Goal: Transaction & Acquisition: Purchase product/service

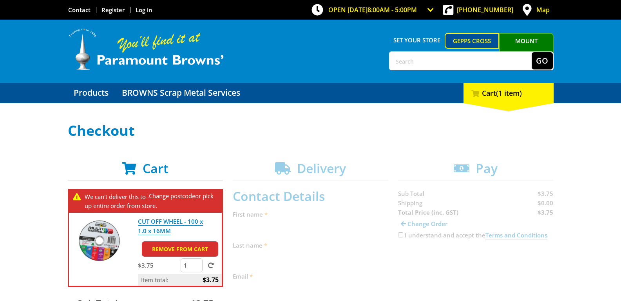
scroll to position [118, 0]
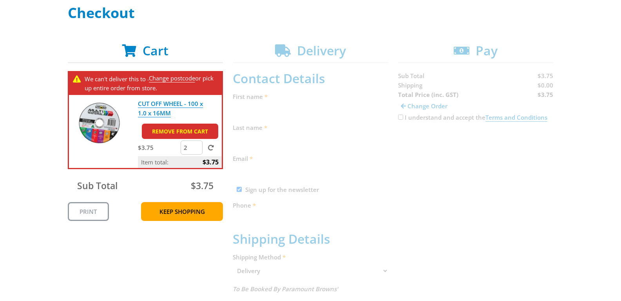
click at [197, 145] on input "2" at bounding box center [192, 147] width 22 height 14
click at [197, 145] on input "3" at bounding box center [192, 147] width 22 height 14
type input "4"
click at [197, 145] on input "4" at bounding box center [192, 147] width 22 height 14
click at [498, 154] on div "Cart We can't deliver this to . Change postcode or pick up entire order from st…" at bounding box center [311, 289] width 486 height 493
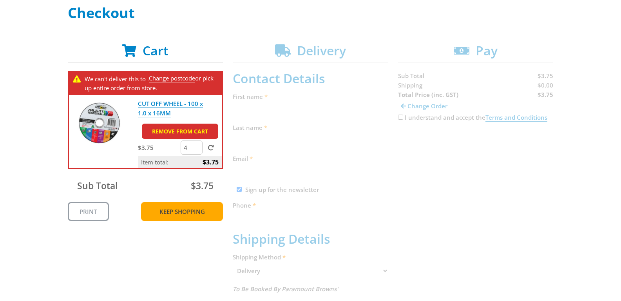
click at [201, 209] on link "Keep Shopping" at bounding box center [182, 211] width 82 height 19
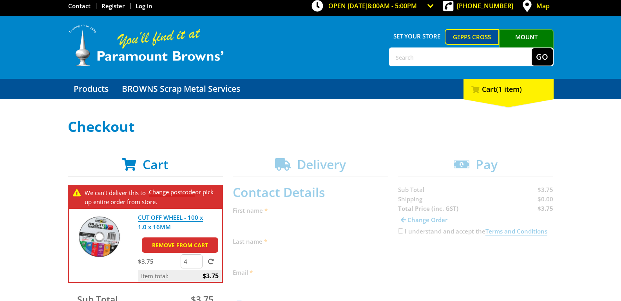
scroll to position [0, 0]
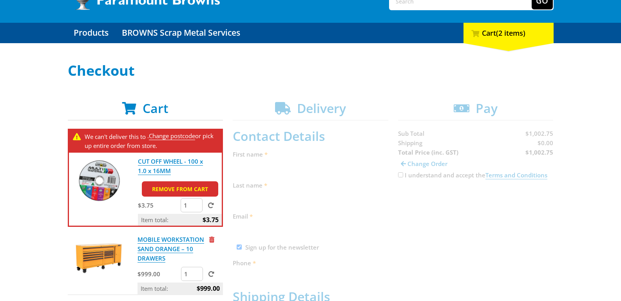
scroll to position [118, 0]
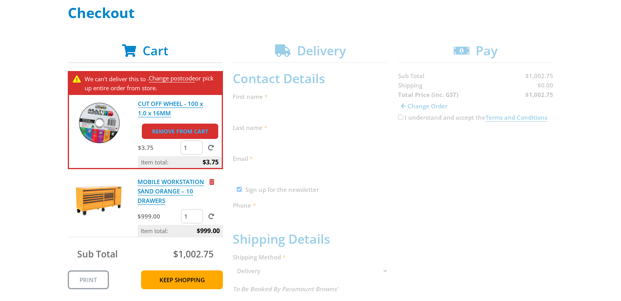
click at [193, 128] on link "Remove from cart" at bounding box center [180, 130] width 76 height 15
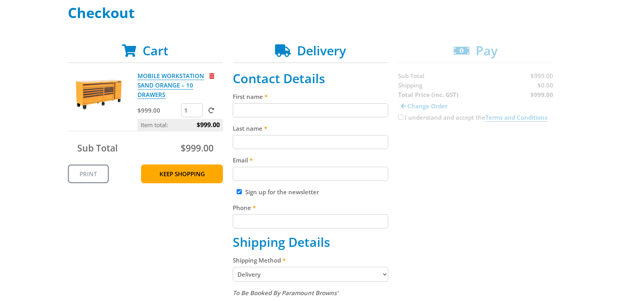
click at [315, 108] on input "First name" at bounding box center [311, 110] width 156 height 14
type input "[GEOGRAPHIC_DATA]"
type input "Bor"
click at [309, 168] on input "Email" at bounding box center [311, 174] width 156 height 14
paste input "https://www.paramountbrowns.com.au/"
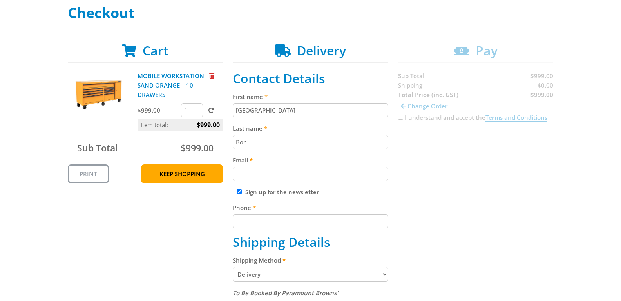
type input "https://www.paramountbrowns.com.au/"
paste input "[EMAIL_ADDRESS][DOMAIN_NAME]"
type input "[EMAIL_ADDRESS][DOMAIN_NAME]"
click at [269, 192] on label "Sign up for the newsletter" at bounding box center [282, 192] width 74 height 8
click at [242, 192] on input "Sign up for the newsletter" at bounding box center [239, 191] width 5 height 5
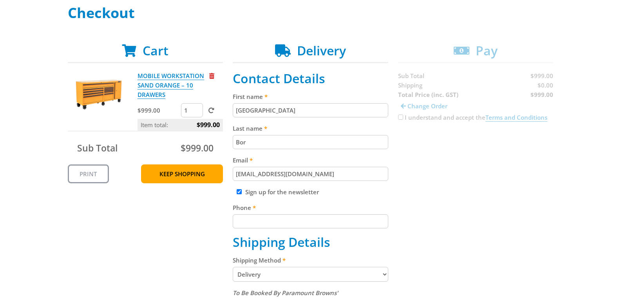
checkbox input "false"
click at [273, 222] on input "Phone" at bounding box center [311, 221] width 156 height 14
paste input "0429172801"
type input "0429172801"
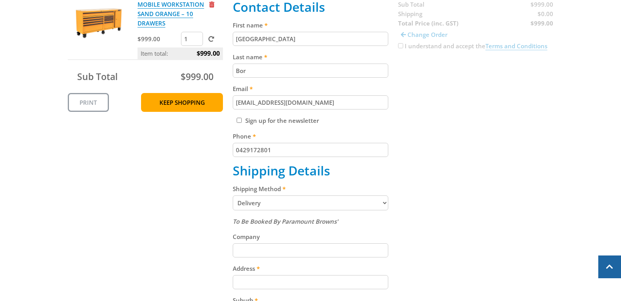
scroll to position [196, 0]
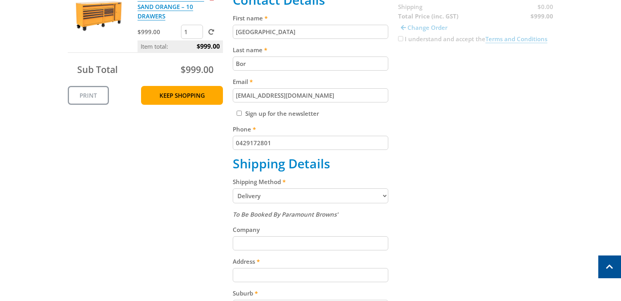
click at [309, 195] on select "Pickup from Gepps Cross Delivery" at bounding box center [311, 195] width 156 height 15
click at [310, 195] on select "Pickup from Gepps Cross Delivery" at bounding box center [311, 195] width 156 height 15
click at [513, 186] on div "Cart MOBILE WORKSTATION SAND ORANGE – 10 DRAWERS $999.00 1 Item total: $999.00 …" at bounding box center [311, 215] width 486 height 501
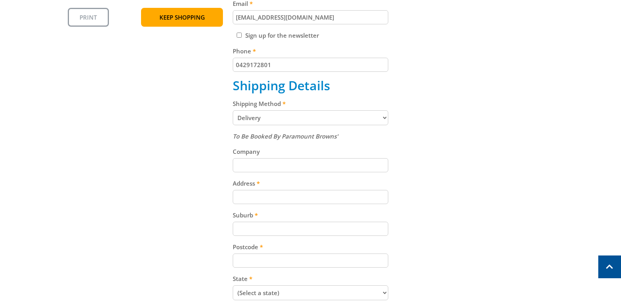
scroll to position [274, 0]
click at [294, 164] on input "Company" at bounding box center [311, 165] width 156 height 14
drag, startPoint x: 309, startPoint y: 196, endPoint x: 314, endPoint y: 195, distance: 5.6
click at [309, 196] on input "Address" at bounding box center [311, 196] width 156 height 14
paste input "2 Parrabel Street"
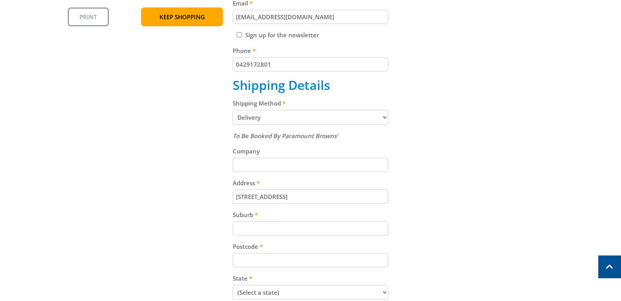
type input "2 Parrabel Street"
click at [257, 226] on input "Suburb" at bounding box center [311, 228] width 156 height 14
paste input "Bega"
type input "Bega"
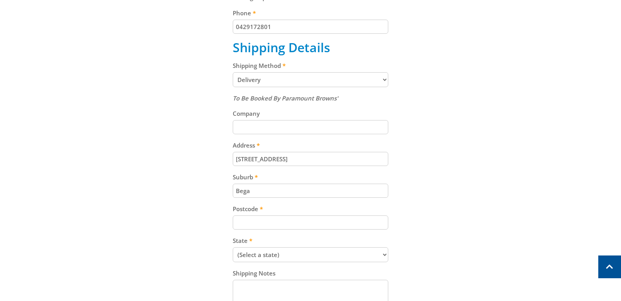
scroll to position [353, 0]
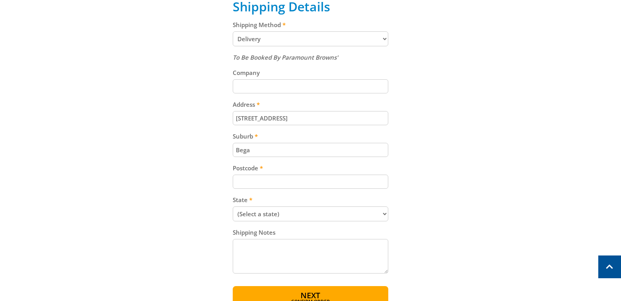
click at [283, 214] on select "(Select a state) South Australia Victoria New South Wales Queensland Western Au…" at bounding box center [311, 213] width 156 height 15
select select "NSW"
click at [233, 206] on select "(Select a state) South Australia Victoria New South Wales Queensland Western Au…" at bounding box center [311, 213] width 156 height 15
click at [267, 179] on input "Postcode" at bounding box center [311, 181] width 156 height 14
paste input "2550"
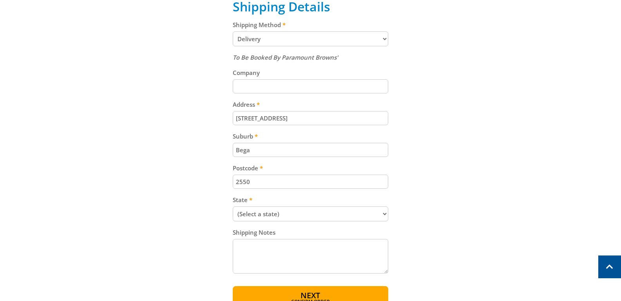
type input "2550"
click at [320, 261] on textarea "Shipping Notes" at bounding box center [311, 256] width 156 height 34
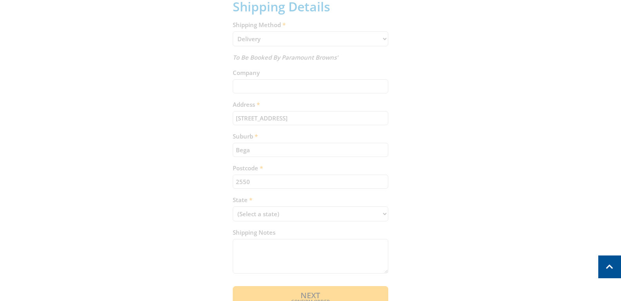
scroll to position [395, 0]
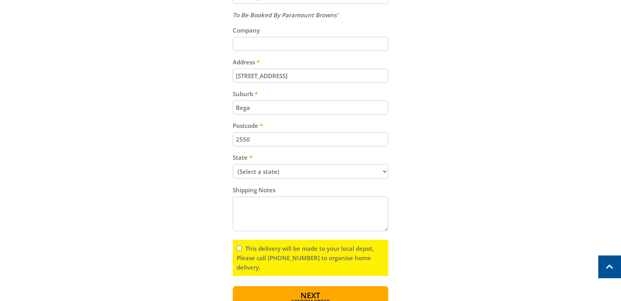
click at [238, 248] on input "This delivery will be made to your local depot, Please call (08) 8260 6333 to o…" at bounding box center [239, 247] width 5 height 5
checkbox input "true"
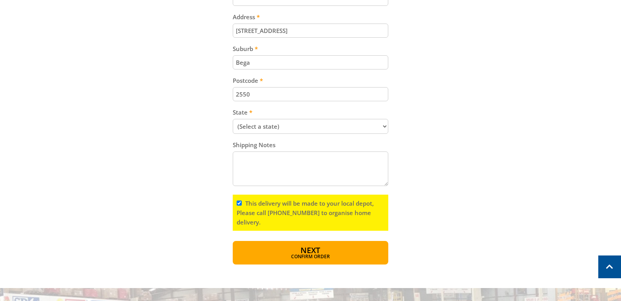
scroll to position [552, 0]
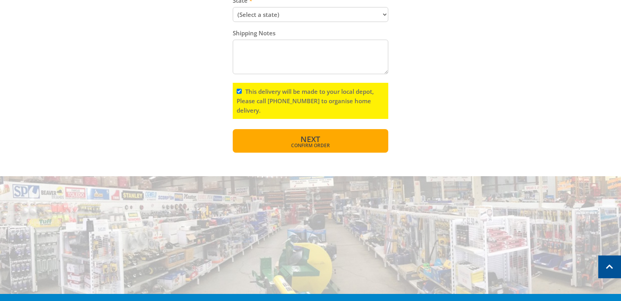
click at [316, 143] on span "Confirm order" at bounding box center [311, 145] width 122 height 5
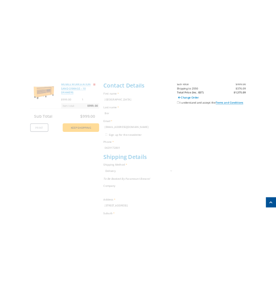
scroll to position [161, 0]
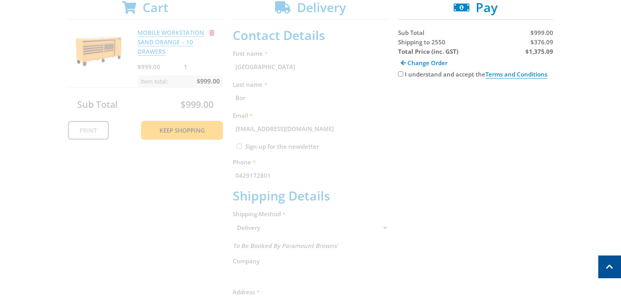
click at [401, 74] on input "I understand and accept the Terms and Conditions" at bounding box center [400, 73] width 5 height 5
checkbox input "true"
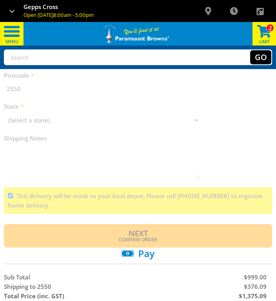
scroll to position [431, 0]
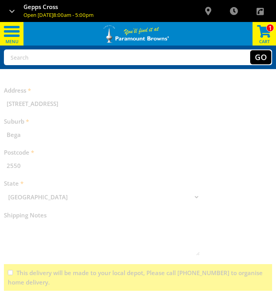
scroll to position [432, 0]
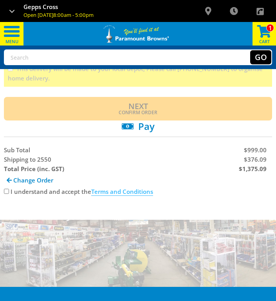
scroll to position [627, 0]
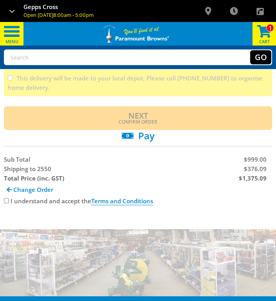
click at [31, 200] on label "I understand and accept the Terms and Conditions" at bounding box center [82, 201] width 143 height 8
click at [9, 200] on input "I understand and accept the Terms and Conditions" at bounding box center [6, 200] width 5 height 5
checkbox input "true"
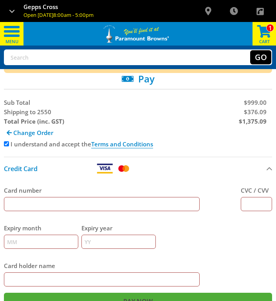
scroll to position [784, 0]
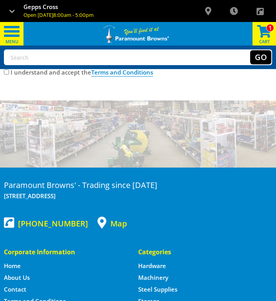
scroll to position [784, 0]
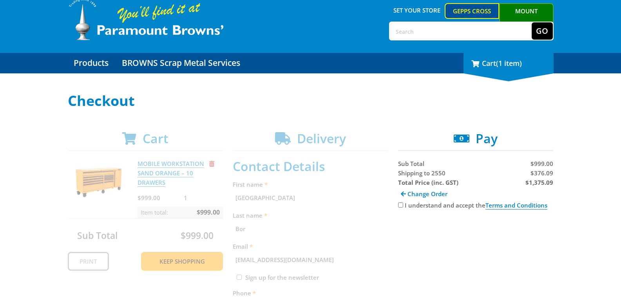
click at [276, 71] on div "1 Cart (1 item)" at bounding box center [509, 63] width 90 height 20
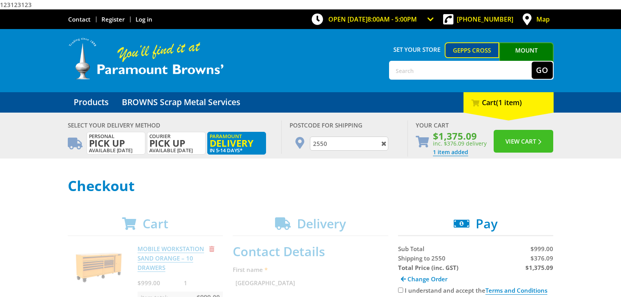
click at [276, 140] on button "View Cart" at bounding box center [524, 141] width 60 height 23
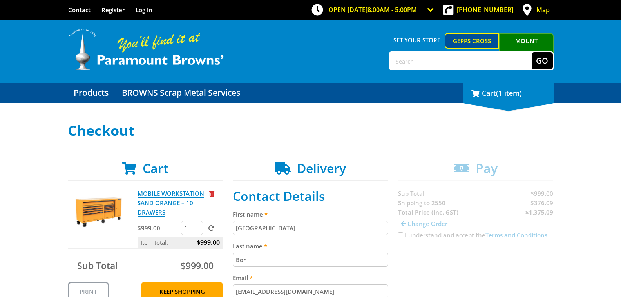
click at [507, 101] on div "1 Cart (1 item)" at bounding box center [509, 93] width 90 height 20
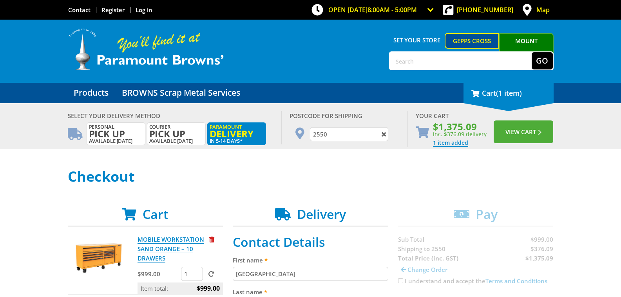
click at [507, 101] on div "1 Cart (1 item)" at bounding box center [509, 93] width 90 height 20
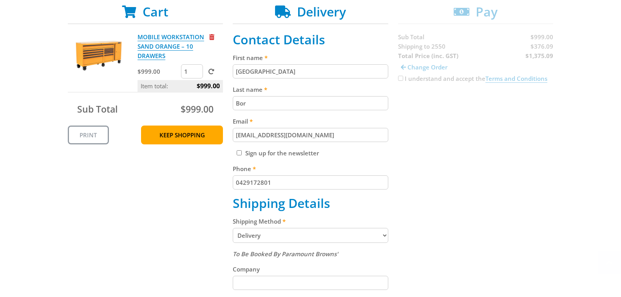
scroll to position [157, 0]
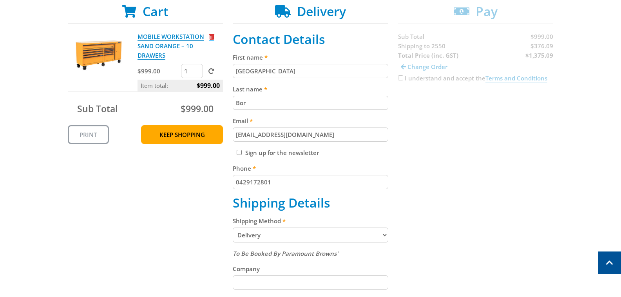
click at [212, 38] on span "Remove from cart" at bounding box center [211, 37] width 5 height 6
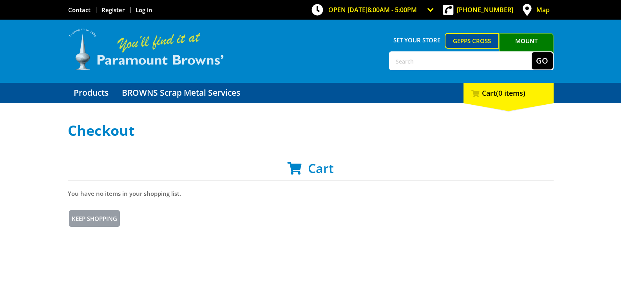
click at [155, 48] on img at bounding box center [146, 48] width 157 height 43
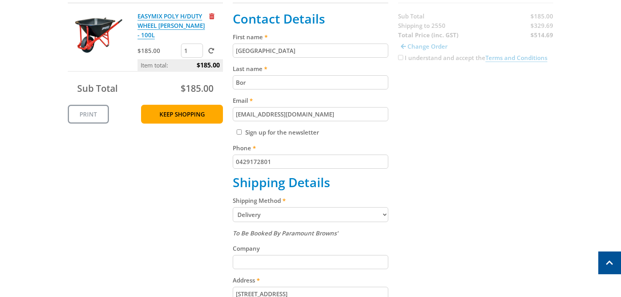
scroll to position [196, 0]
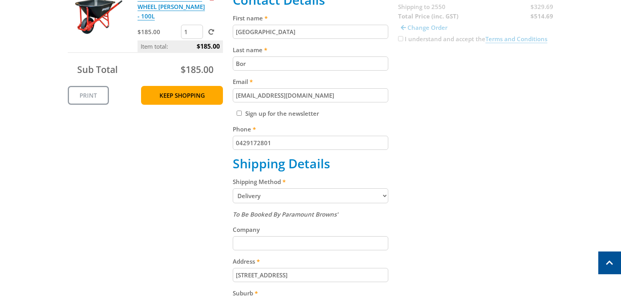
click at [321, 190] on select "Pickup from Gepps Cross Delivery" at bounding box center [311, 195] width 156 height 15
select select "Pickup"
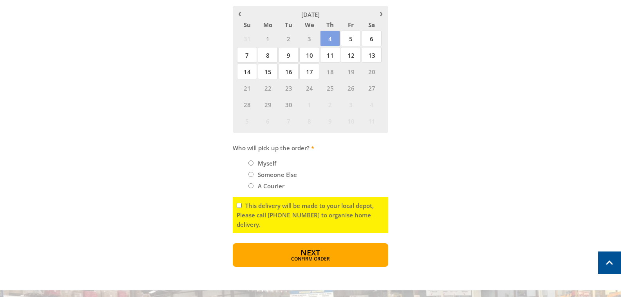
scroll to position [431, 0]
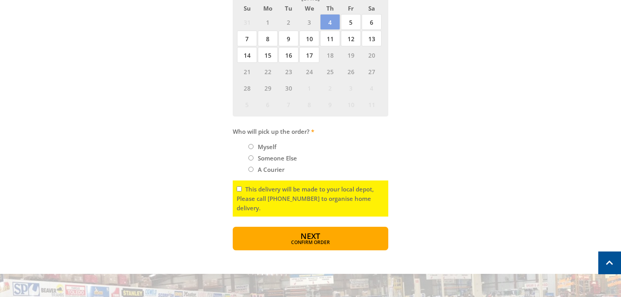
click at [269, 190] on label "This delivery will be made to your local depot, Please call (08) 8260 6333 to o…" at bounding box center [305, 198] width 137 height 27
click at [242, 190] on input "This delivery will be made to your local depot, Please call (08) 8260 6333 to o…" at bounding box center [239, 188] width 5 height 5
checkbox input "true"
click at [275, 159] on label "Someone Else" at bounding box center [277, 157] width 45 height 13
click at [254, 159] on input "Someone Else" at bounding box center [250, 157] width 5 height 5
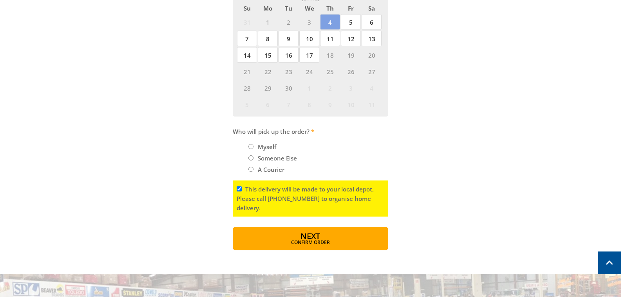
radio input "true"
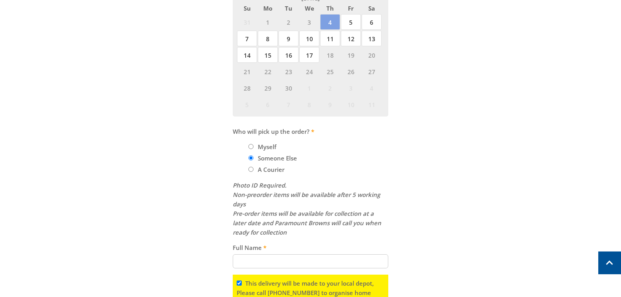
click at [270, 144] on label "Myself" at bounding box center [267, 146] width 24 height 13
click at [254, 144] on input "Myself" at bounding box center [250, 146] width 5 height 5
radio input "true"
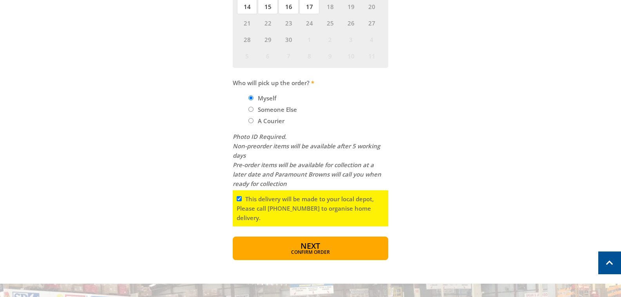
scroll to position [549, 0]
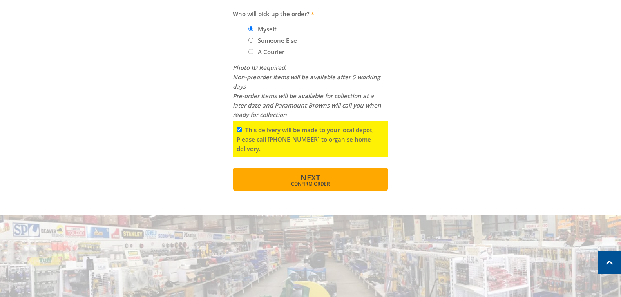
click at [315, 187] on button "Next Confirm order" at bounding box center [311, 179] width 156 height 24
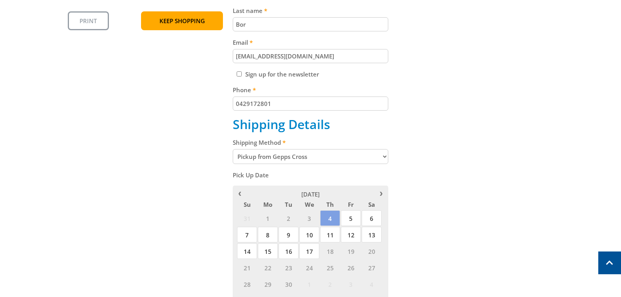
scroll to position [349, 0]
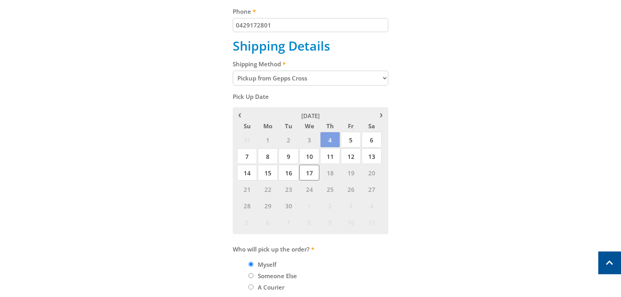
click at [312, 173] on span "17" at bounding box center [309, 173] width 20 height 16
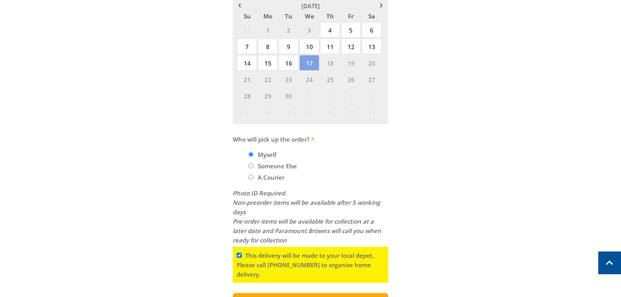
scroll to position [545, 0]
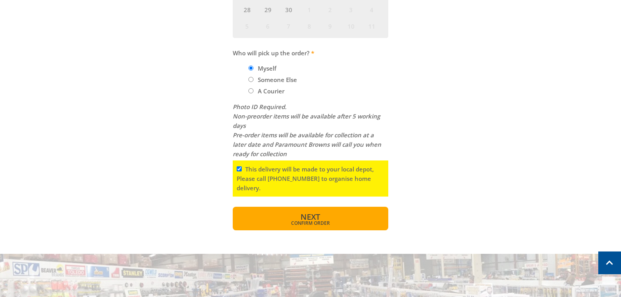
click at [321, 221] on span "Confirm order" at bounding box center [311, 223] width 122 height 5
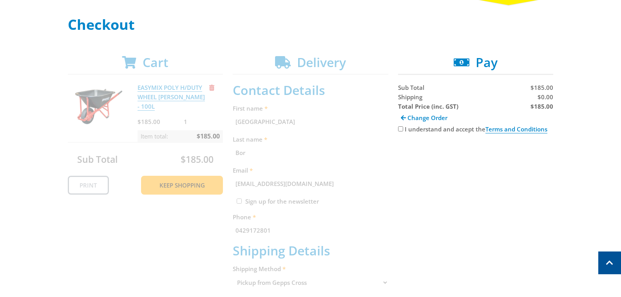
scroll to position [99, 0]
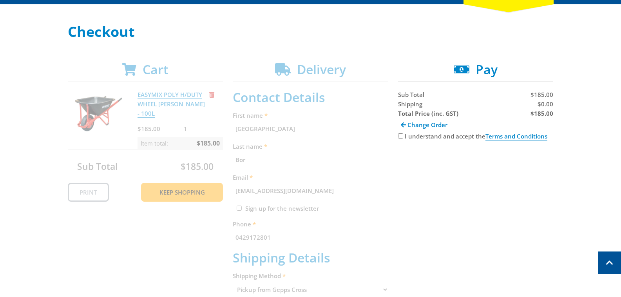
click at [413, 137] on label "I understand and accept the Terms and Conditions" at bounding box center [476, 136] width 143 height 8
click at [403, 137] on input "I understand and accept the Terms and Conditions" at bounding box center [400, 135] width 5 height 5
checkbox input "true"
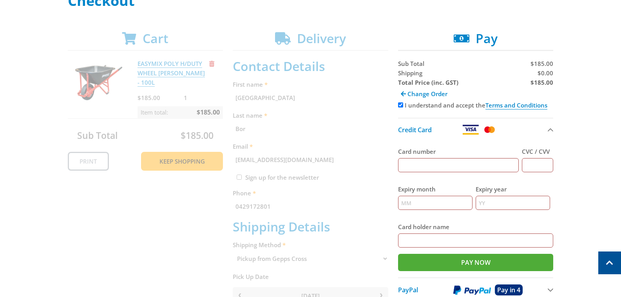
scroll to position [0, 0]
